Goal: Transaction & Acquisition: Purchase product/service

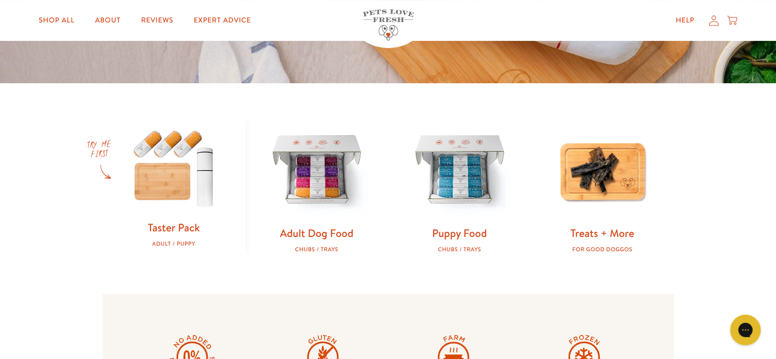
click at [184, 166] on img at bounding box center [174, 167] width 110 height 106
click at [449, 185] on img at bounding box center [460, 169] width 110 height 110
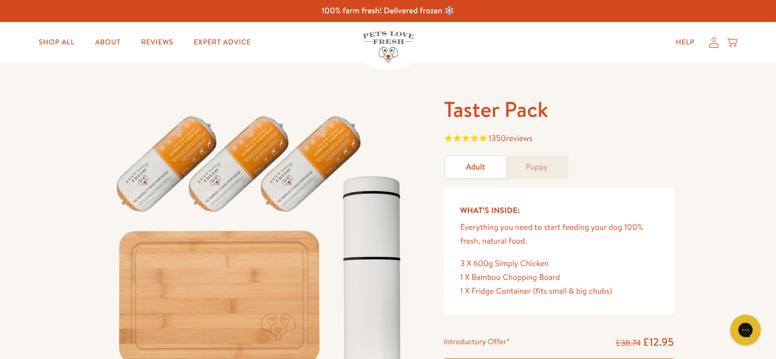
scroll to position [51, 0]
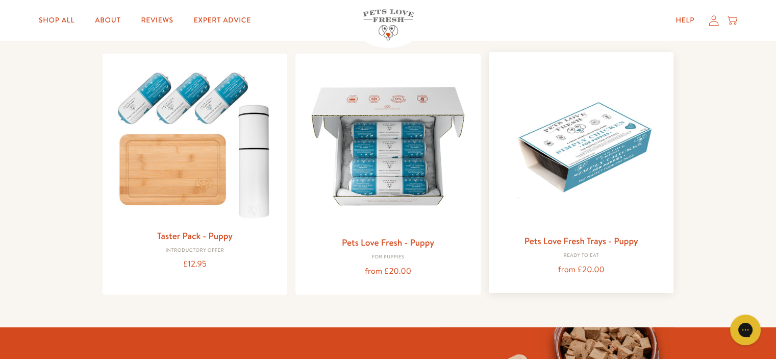
click at [627, 176] on img at bounding box center [581, 144] width 169 height 169
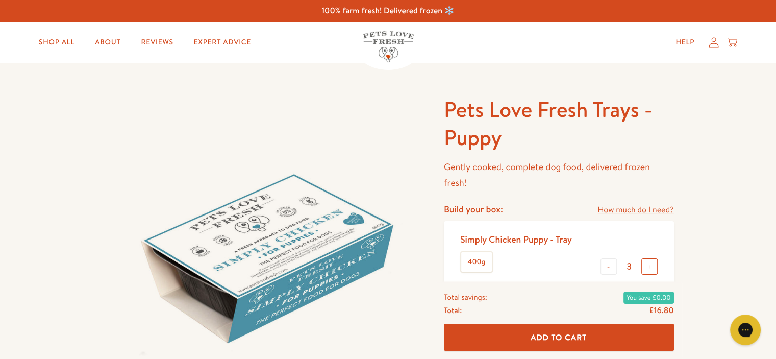
click at [649, 268] on button "+" at bounding box center [650, 266] width 16 height 16
click at [648, 268] on button "+" at bounding box center [650, 266] width 16 height 16
click at [611, 268] on button "-" at bounding box center [609, 266] width 16 height 16
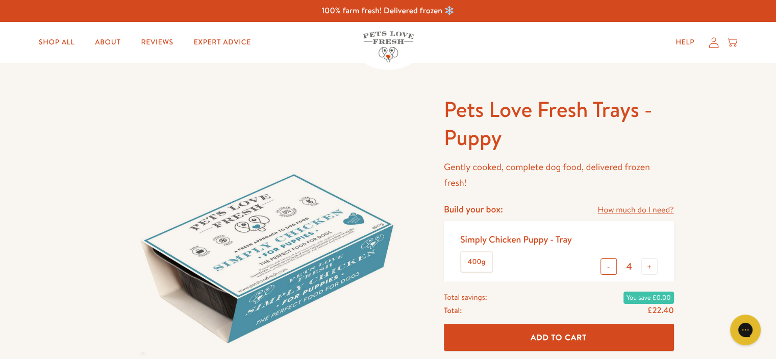
click at [611, 268] on button "-" at bounding box center [609, 266] width 16 height 16
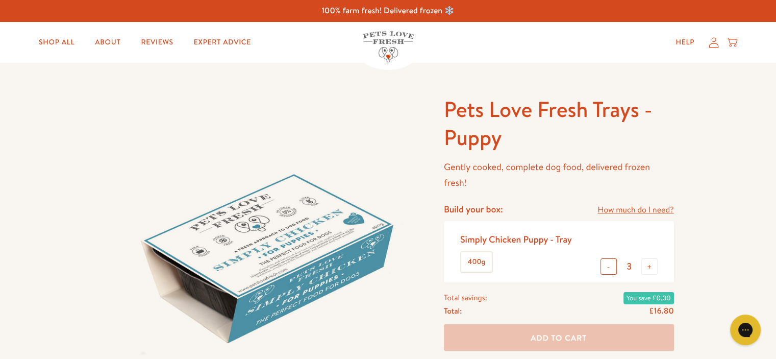
click at [611, 268] on button "-" at bounding box center [609, 266] width 16 height 16
type input "1"
